Goal: Task Accomplishment & Management: Use online tool/utility

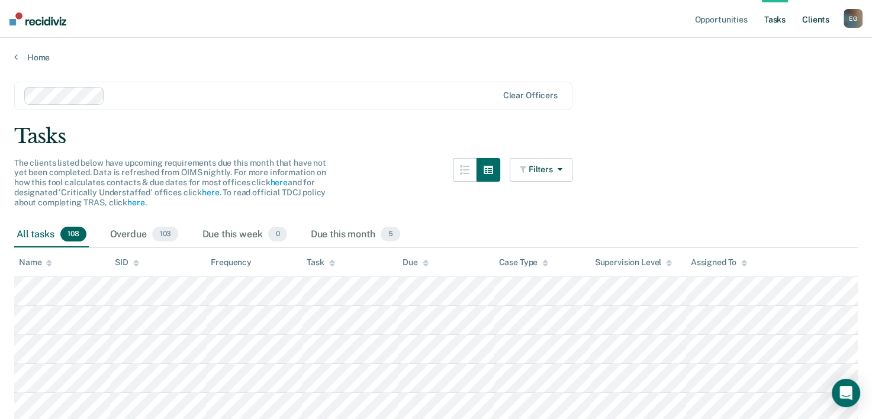
click at [807, 21] on link "Client s" at bounding box center [816, 19] width 32 height 38
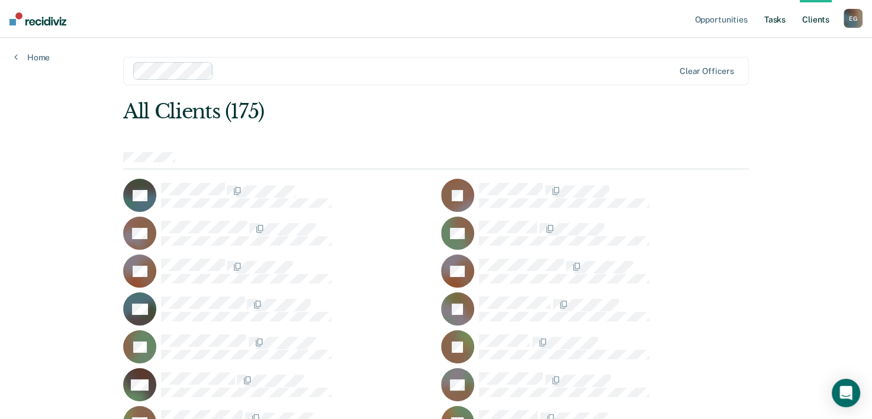
click at [769, 26] on link "Tasks" at bounding box center [775, 19] width 26 height 38
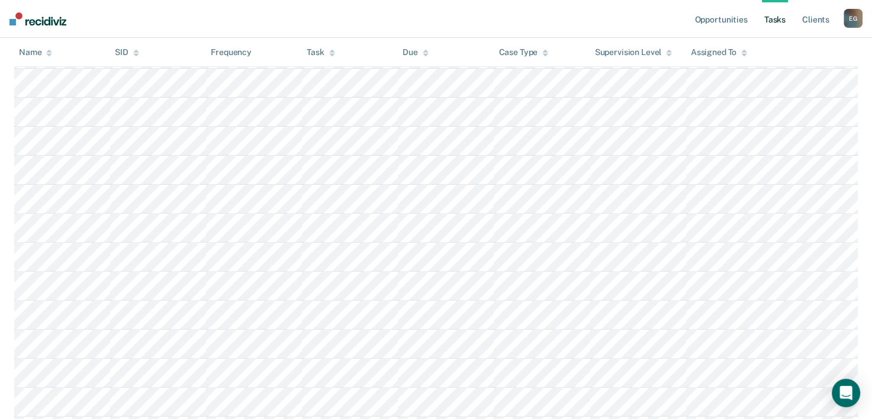
scroll to position [355, 0]
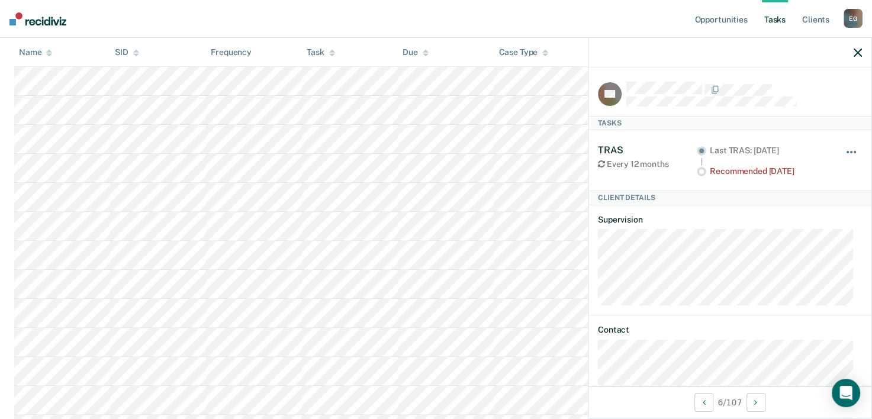
click at [844, 154] on button "button" at bounding box center [852, 158] width 20 height 19
click at [832, 140] on div "TRAS Every 12 months Last TRAS: [DATE] Recommended [DATE] Hide from tasks list …" at bounding box center [730, 160] width 264 height 60
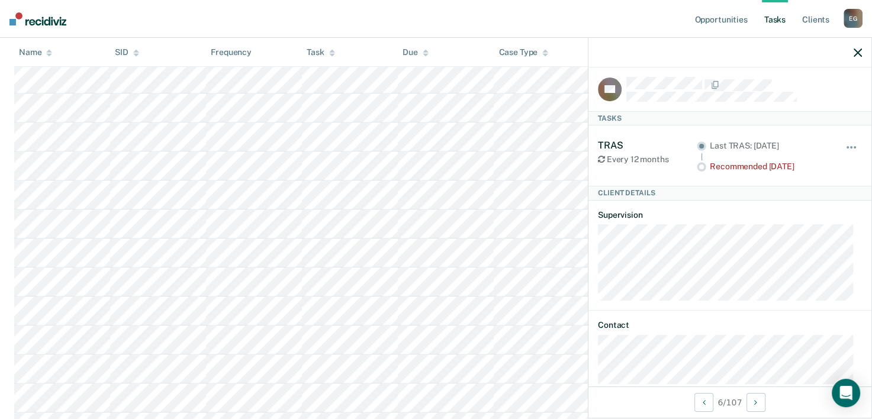
scroll to position [0, 0]
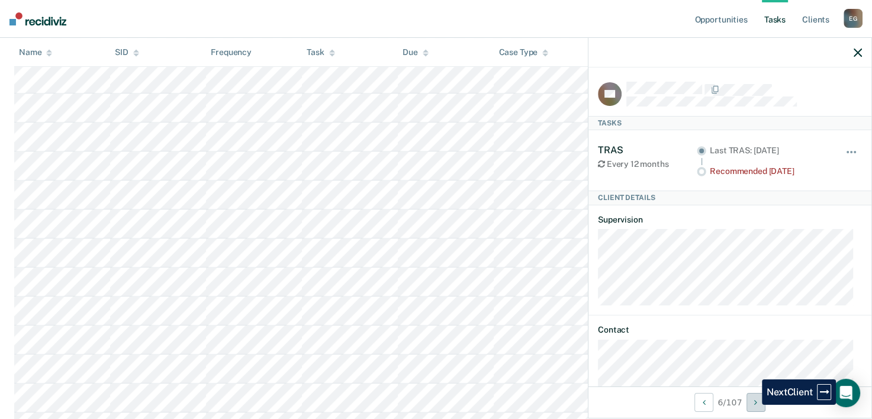
click at [756, 407] on button "Next Client" at bounding box center [756, 402] width 19 height 19
click at [758, 400] on icon "Next Client" at bounding box center [756, 403] width 3 height 8
click at [758, 400] on icon "Next Client" at bounding box center [759, 403] width 3 height 8
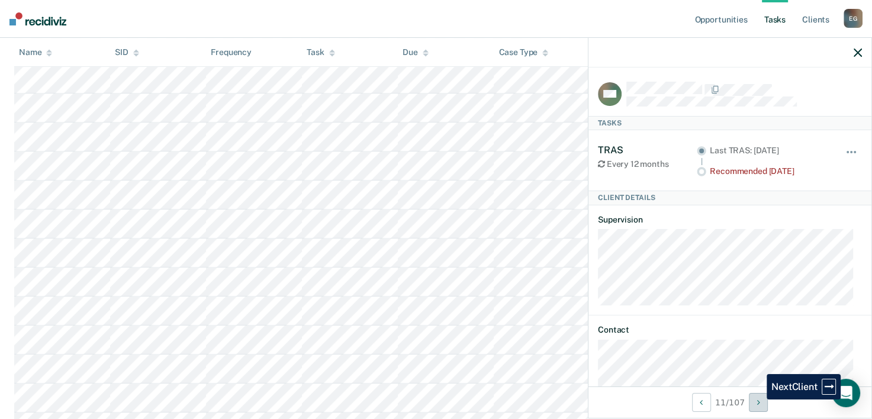
click at [758, 400] on icon "Next Client" at bounding box center [759, 403] width 3 height 8
click at [854, 52] on icon "button" at bounding box center [858, 53] width 8 height 8
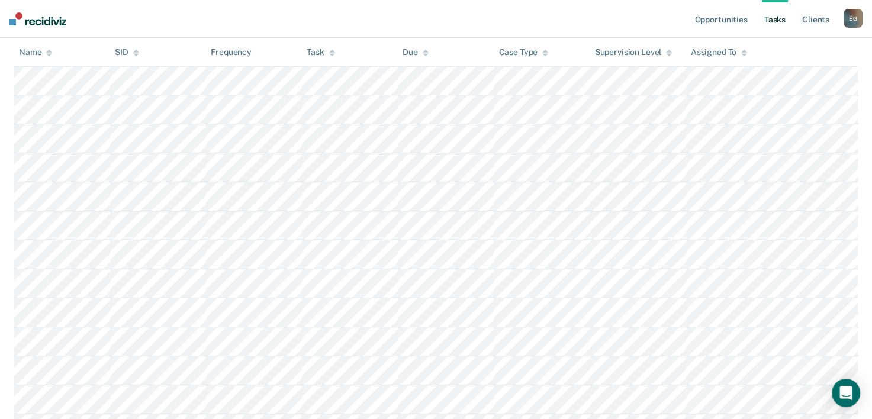
scroll to position [118, 0]
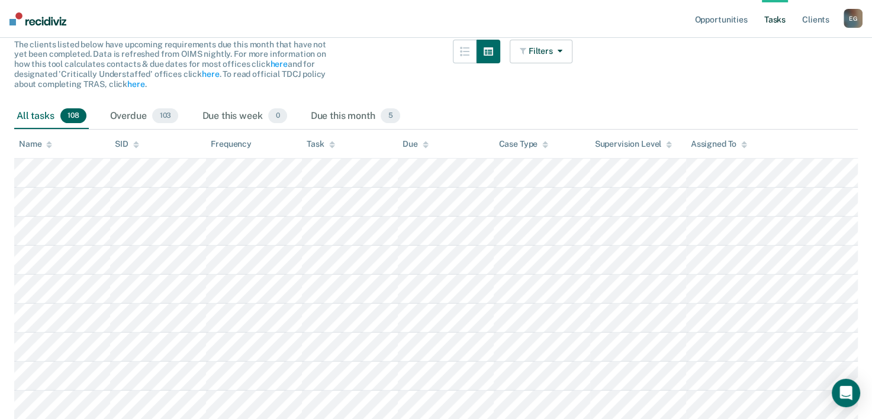
click at [37, 20] on img at bounding box center [37, 18] width 57 height 13
